Goal: Navigation & Orientation: Find specific page/section

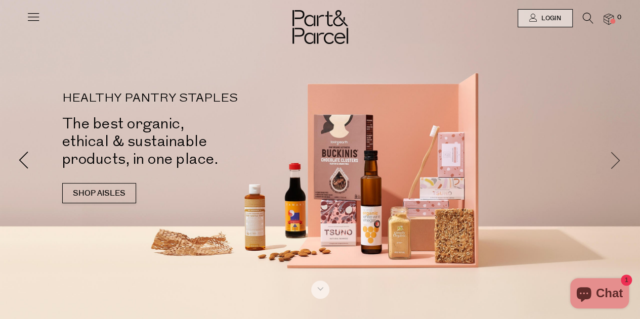
click at [619, 158] on span at bounding box center [616, 160] width 18 height 18
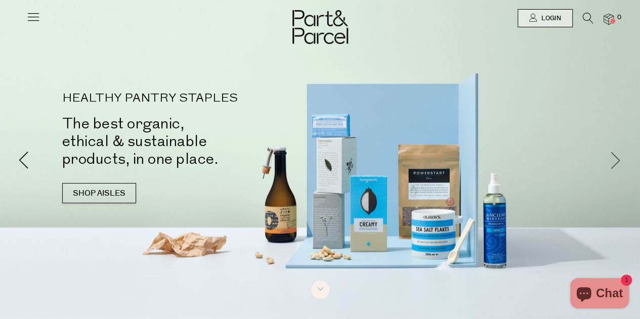
click at [619, 158] on span at bounding box center [616, 160] width 18 height 18
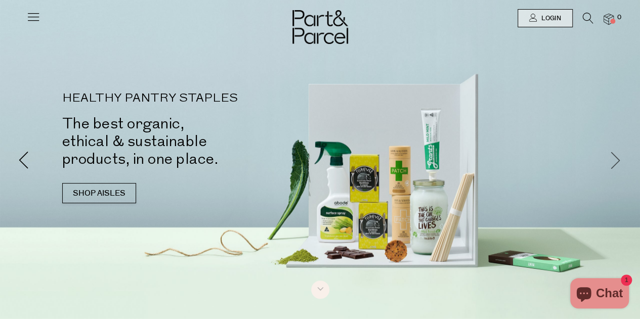
click at [619, 158] on span at bounding box center [616, 160] width 18 height 18
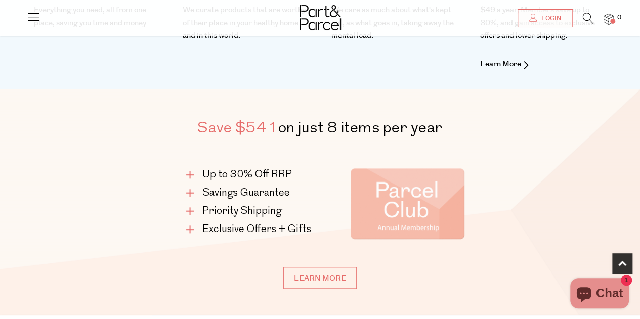
scroll to position [506, 0]
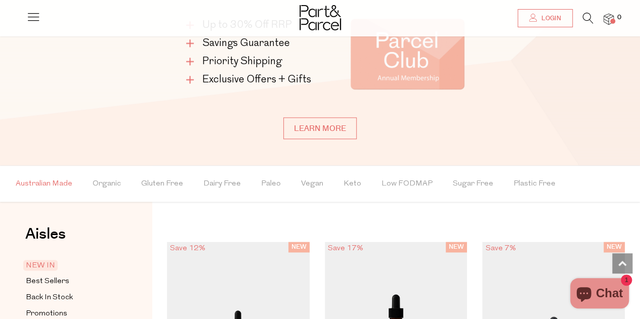
click at [47, 181] on span "Australian Made" at bounding box center [44, 183] width 57 height 35
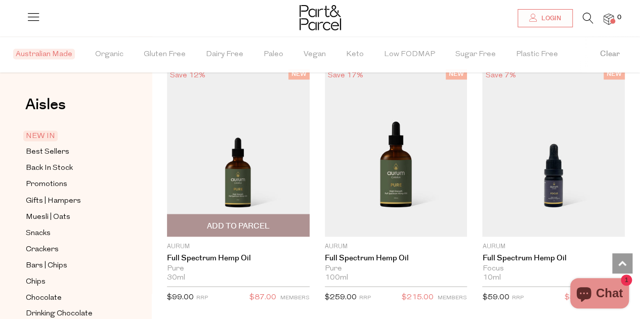
scroll to position [777, 0]
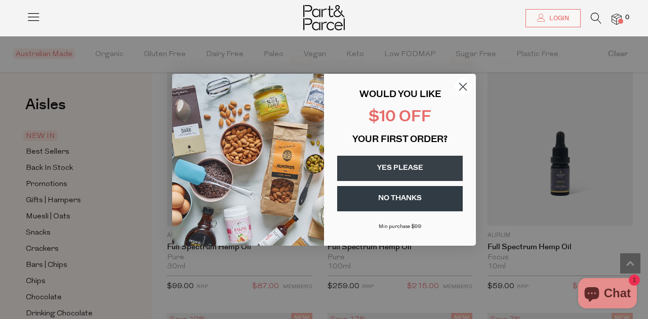
click at [468, 85] on circle "Close dialog" at bounding box center [462, 86] width 17 height 17
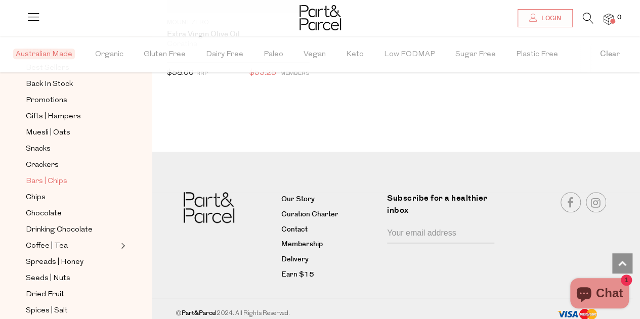
scroll to position [168, 0]
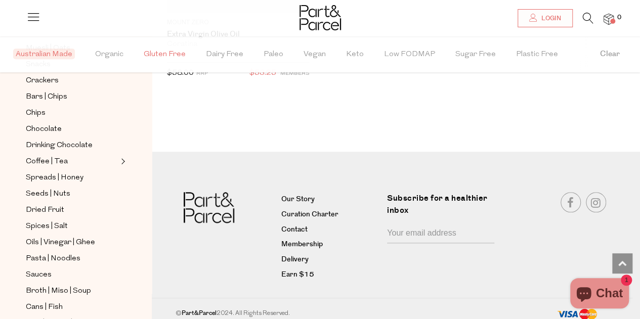
click at [156, 55] on span "Gluten Free" at bounding box center [165, 54] width 42 height 35
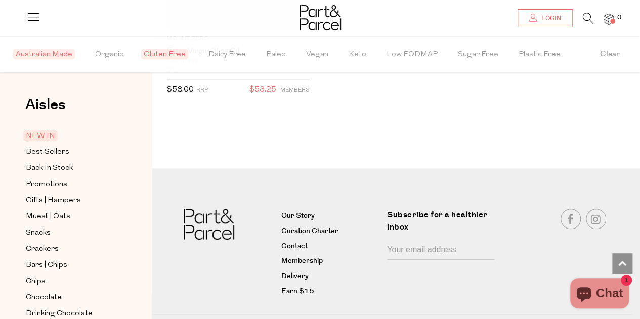
scroll to position [2273, 0]
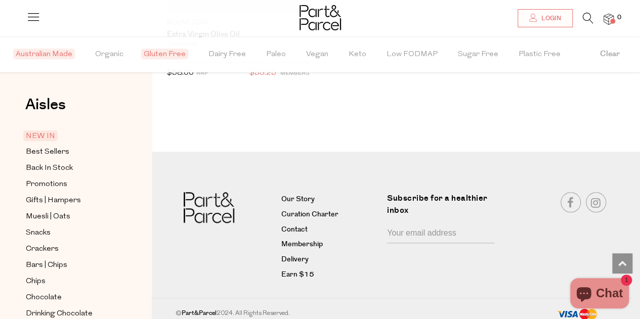
click at [157, 54] on span "Gluten Free" at bounding box center [164, 54] width 47 height 11
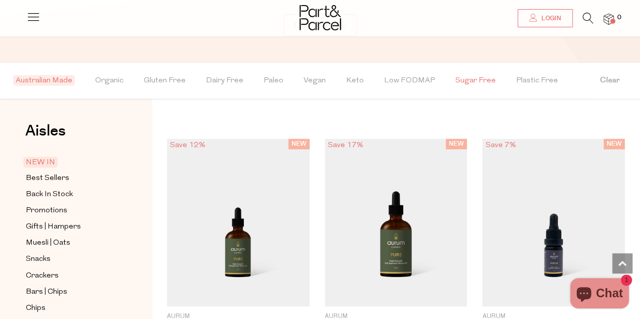
scroll to position [692, 0]
click at [619, 81] on button "Clear" at bounding box center [610, 82] width 60 height 36
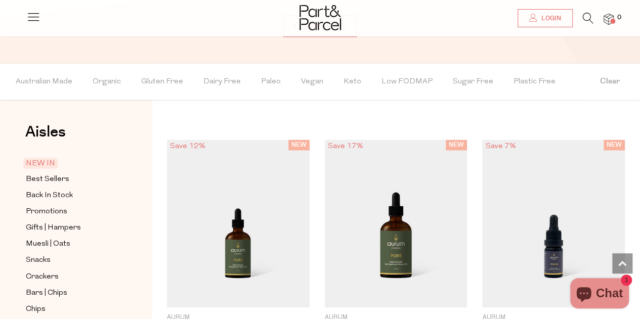
click at [34, 20] on icon at bounding box center [33, 17] width 14 height 14
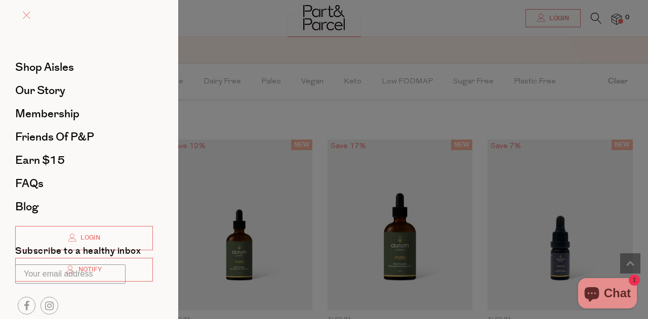
click at [28, 17] on span at bounding box center [27, 16] width 8 height 8
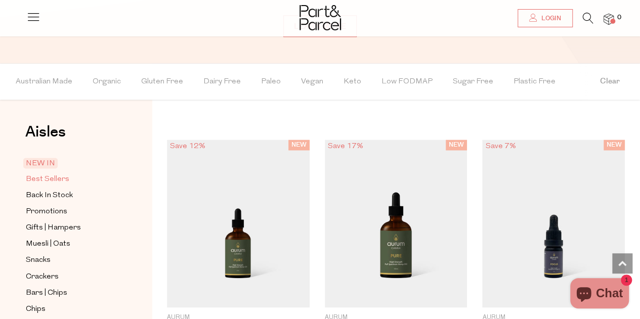
click at [47, 180] on span "Best Sellers" at bounding box center [48, 180] width 44 height 12
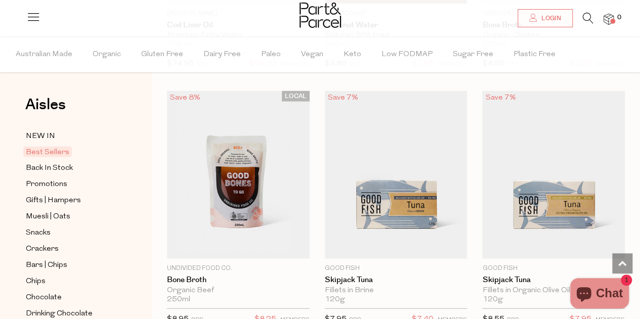
scroll to position [1096, 0]
